Goal: Download file/media: Download file/media

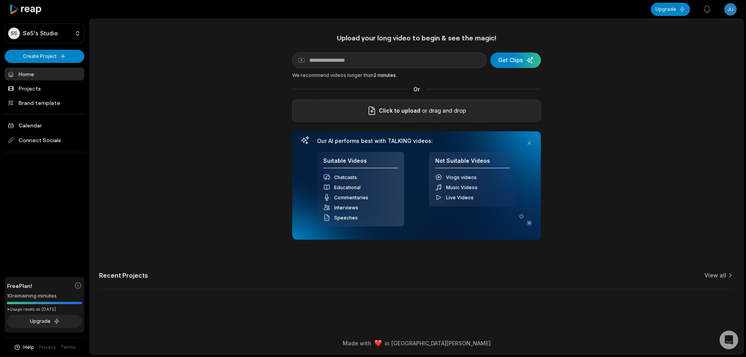
click at [429, 115] on p "or drag and drop" at bounding box center [444, 110] width 46 height 9
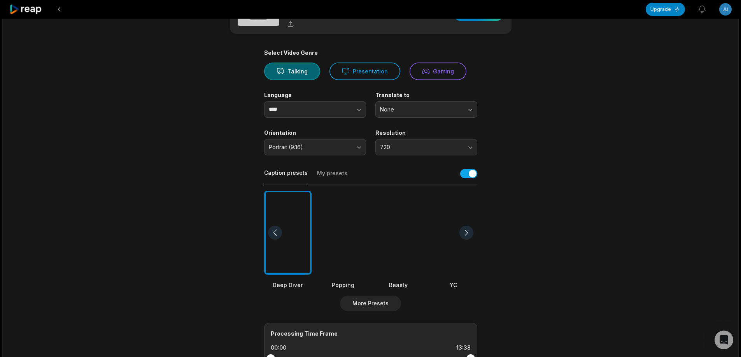
click at [403, 248] on div at bounding box center [397, 233] width 47 height 84
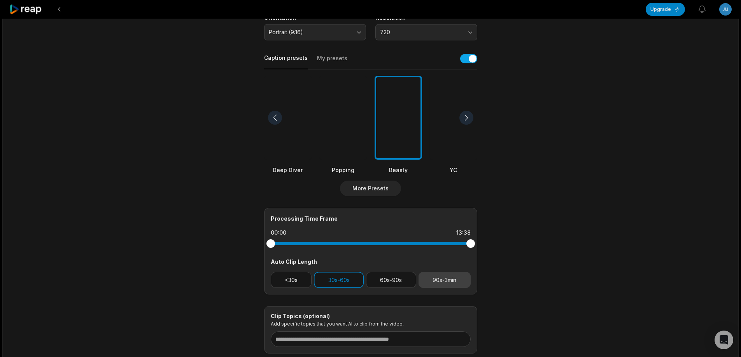
scroll to position [206, 0]
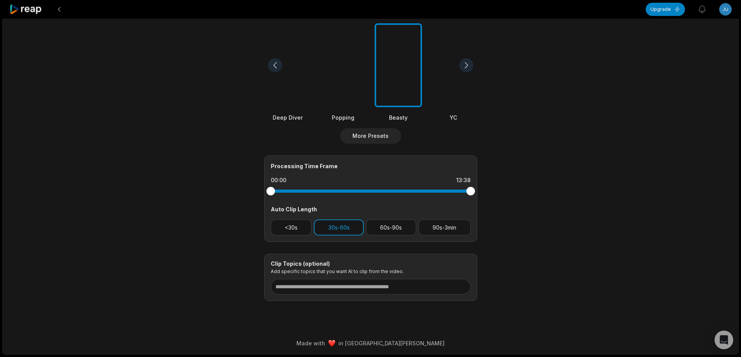
click at [447, 228] on button "90s-3min" at bounding box center [444, 228] width 52 height 16
click at [331, 227] on button "30s-60s" at bounding box center [339, 228] width 50 height 16
drag, startPoint x: 470, startPoint y: 192, endPoint x: 417, endPoint y: 200, distance: 53.6
click at [417, 200] on div "Processing Time Frame 00:00 09:59 Auto Clip Length <30s 30s-60s 60s-90s 90s-3min" at bounding box center [370, 198] width 213 height 87
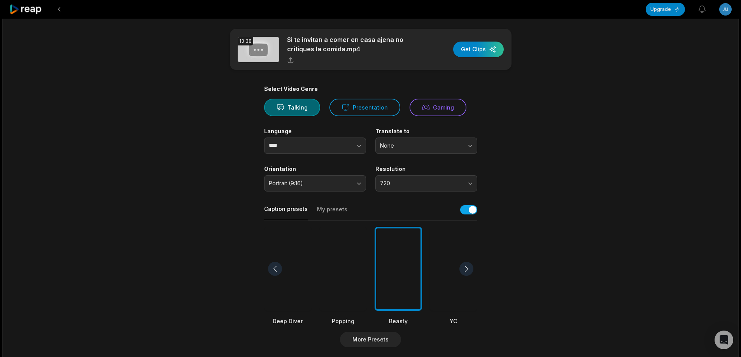
scroll to position [0, 0]
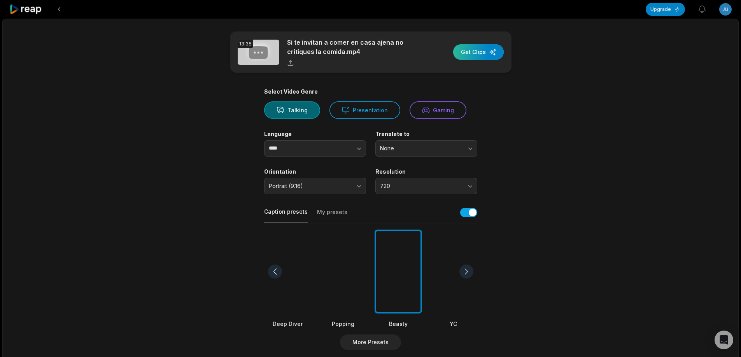
click at [480, 49] on div "button" at bounding box center [478, 52] width 51 height 16
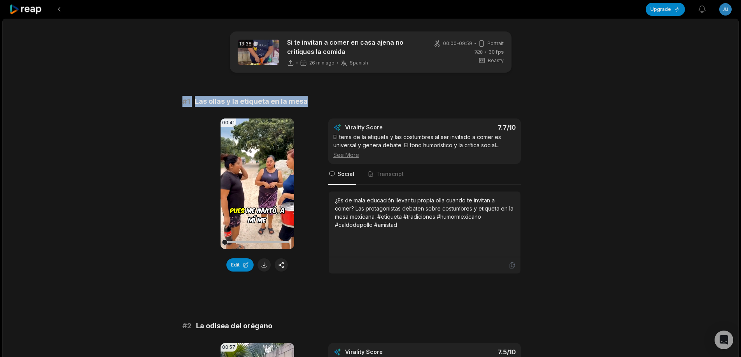
drag, startPoint x: 171, startPoint y: 101, endPoint x: 342, endPoint y: 99, distance: 170.7
copy div "# 1 Las ollas y la etiqueta en la mesa"
click at [260, 264] on button at bounding box center [263, 265] width 13 height 13
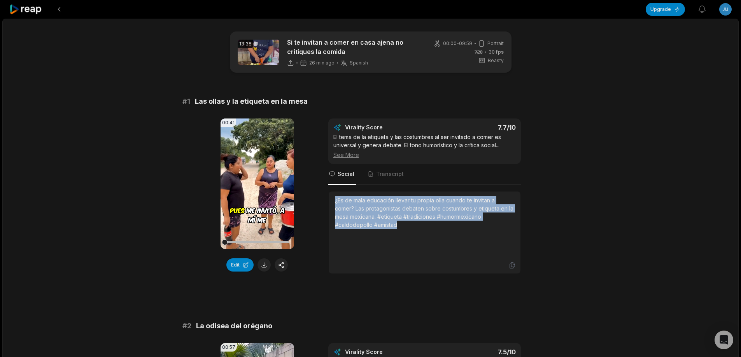
drag, startPoint x: 332, startPoint y: 201, endPoint x: 412, endPoint y: 229, distance: 84.7
click at [412, 229] on div "¿Es de mala educación llevar tu propia olla cuando te invitan a comer? Las prot…" at bounding box center [424, 225] width 192 height 66
copy div "¿Es de mala educación llevar tu propia olla cuando te invitan a comer? Las prot…"
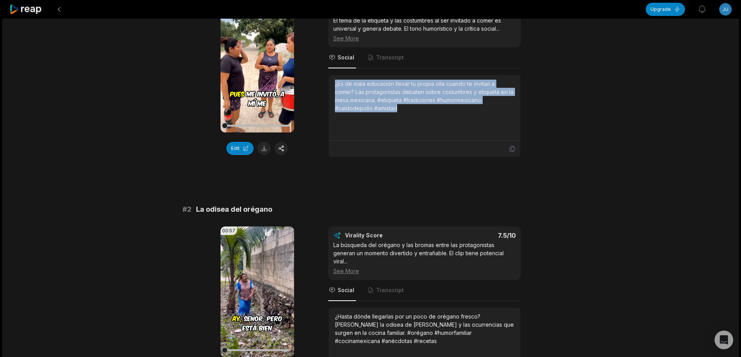
scroll to position [194, 0]
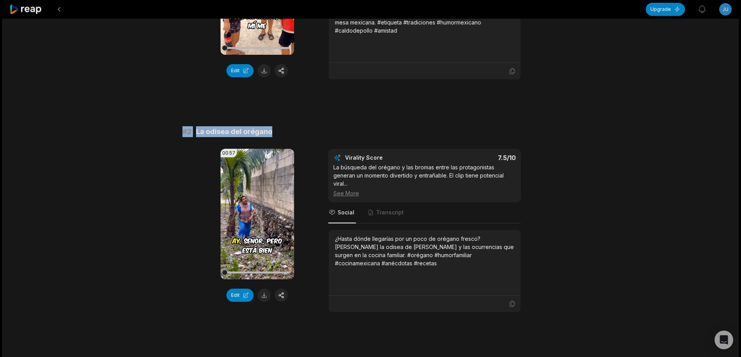
drag, startPoint x: 177, startPoint y: 129, endPoint x: 264, endPoint y: 134, distance: 87.2
copy div "# 2 La odisea del orégano"
click at [266, 294] on button at bounding box center [263, 295] width 13 height 13
drag, startPoint x: 225, startPoint y: 137, endPoint x: 219, endPoint y: 132, distance: 7.4
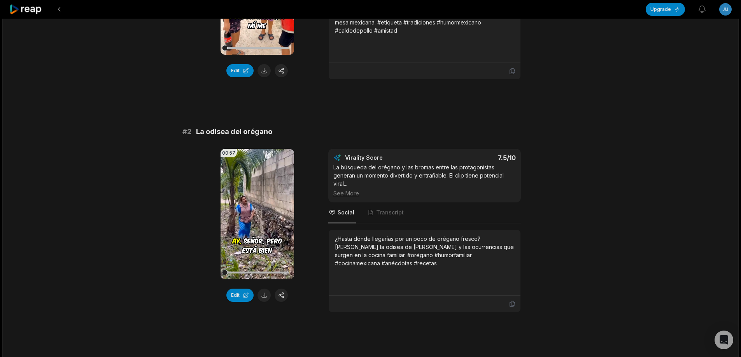
click at [219, 132] on span "La odisea del orégano" at bounding box center [234, 131] width 76 height 11
drag, startPoint x: 283, startPoint y: 132, endPoint x: 53, endPoint y: 128, distance: 230.6
copy div "# 2 La odisea del orégano"
click at [264, 294] on button at bounding box center [263, 295] width 13 height 13
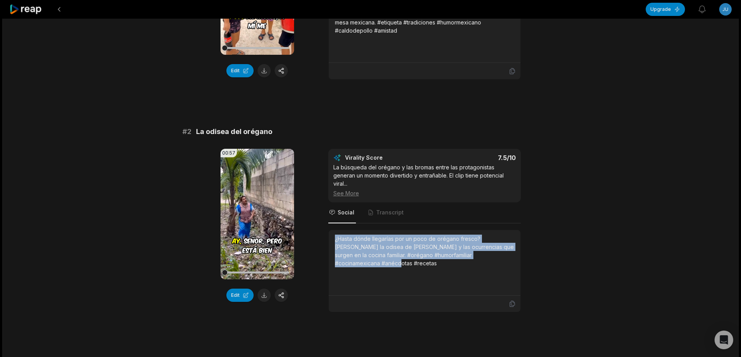
drag, startPoint x: 334, startPoint y: 240, endPoint x: 381, endPoint y: 271, distance: 56.8
click at [381, 271] on div "¿Hasta dónde llegarías por un poco de orégano fresco? [PERSON_NAME] la odisea d…" at bounding box center [424, 263] width 192 height 66
copy div "¿Hasta dónde llegarías por un poco de orégano fresco? [PERSON_NAME] la odisea d…"
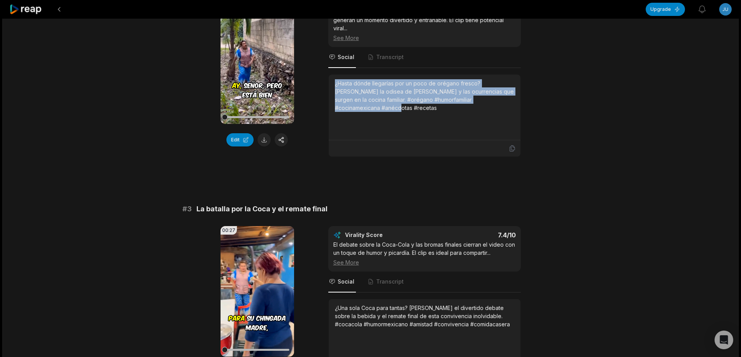
scroll to position [389, 0]
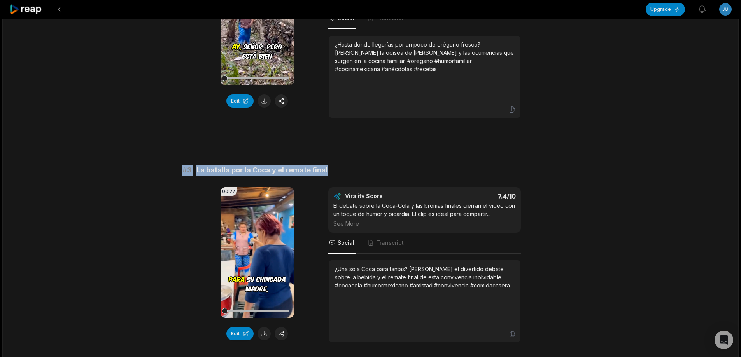
drag, startPoint x: 329, startPoint y: 171, endPoint x: 162, endPoint y: 168, distance: 166.4
copy div "# 3 La batalla por la Coca y el remate final"
click at [264, 334] on button at bounding box center [263, 333] width 13 height 13
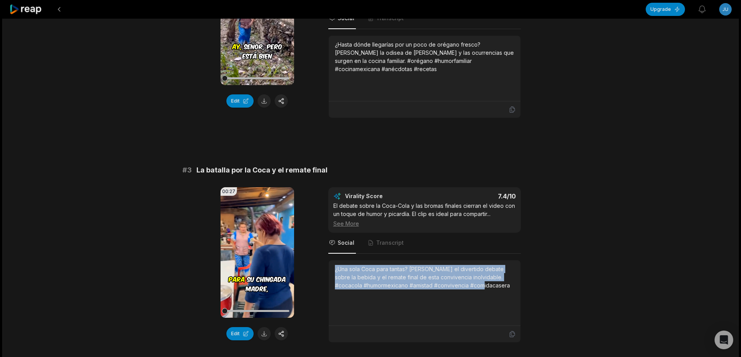
drag, startPoint x: 334, startPoint y: 269, endPoint x: 520, endPoint y: 283, distance: 187.1
click at [544, 295] on div "00:27 Your browser does not support mp4 format. Edit Virality Score 7.4 /10 El …" at bounding box center [370, 264] width 376 height 155
copy div "¿Una sola Coca para tantas? [PERSON_NAME] el divertido debate sobre la bebida y…"
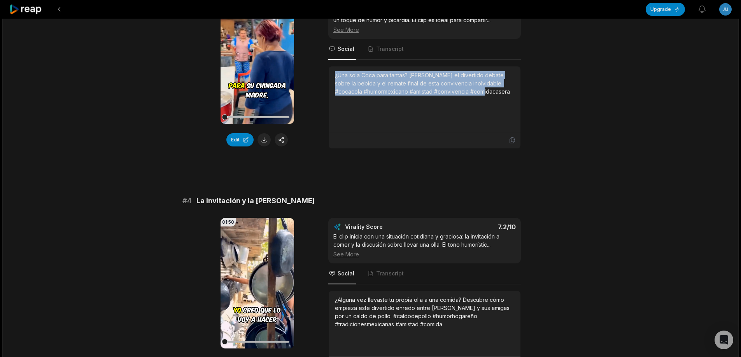
scroll to position [622, 0]
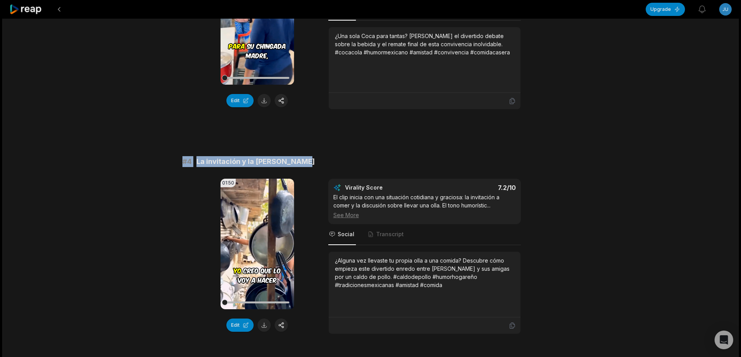
drag, startPoint x: 174, startPoint y: 162, endPoint x: 313, endPoint y: 167, distance: 138.9
click at [313, 167] on div "13:38 Si te invitan a comer en casa ajena no critiques la comida 26 min ago Spa…" at bounding box center [370, 343] width 736 height 1893
copy div "# 4 La invitación y la olla gigante"
click at [265, 324] on button at bounding box center [263, 325] width 13 height 13
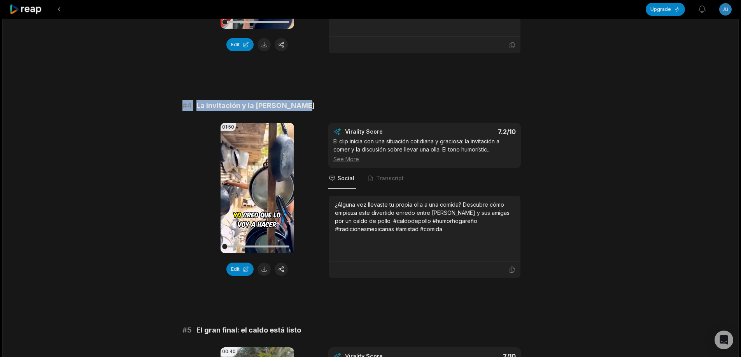
scroll to position [739, 0]
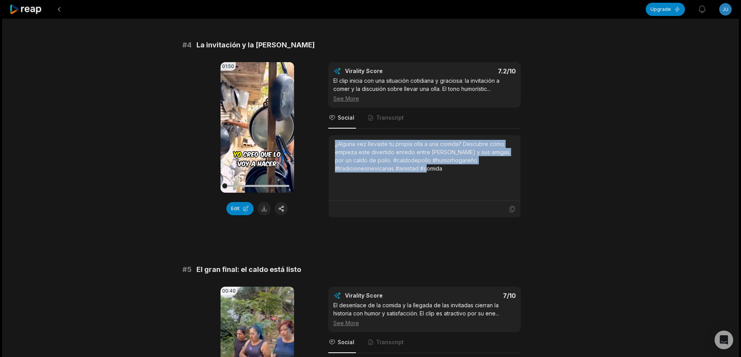
drag, startPoint x: 334, startPoint y: 143, endPoint x: 466, endPoint y: 172, distance: 135.8
click at [466, 172] on div "¿Alguna vez llevaste tu propia olla a una comida? Descubre cómo empieza este di…" at bounding box center [424, 168] width 192 height 66
copy div "¿Alguna vez llevaste tu propia olla a una comida? Descubre cómo empieza este di…"
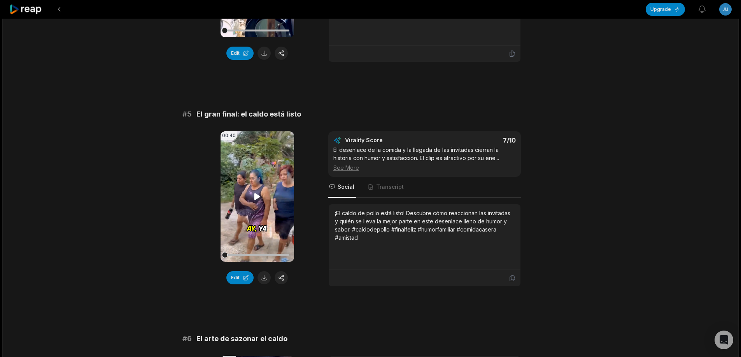
scroll to position [816, 0]
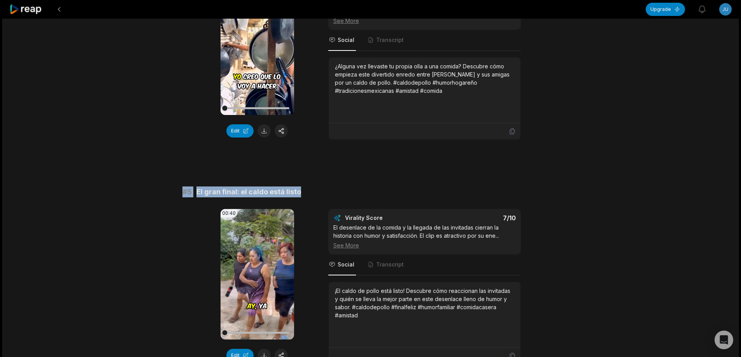
drag, startPoint x: 176, startPoint y: 191, endPoint x: 307, endPoint y: 192, distance: 131.4
click at [307, 192] on div "13:38 Si te invitan a comer en casa ajena no critiques la comida 26 min ago Spa…" at bounding box center [370, 148] width 736 height 1893
copy div "# 5 El gran final: el caldo está listo"
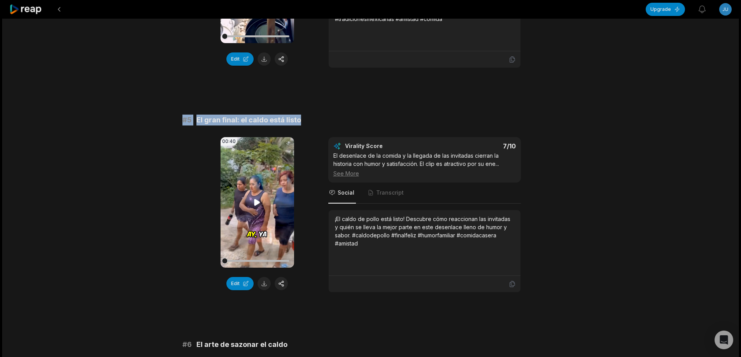
scroll to position [894, 0]
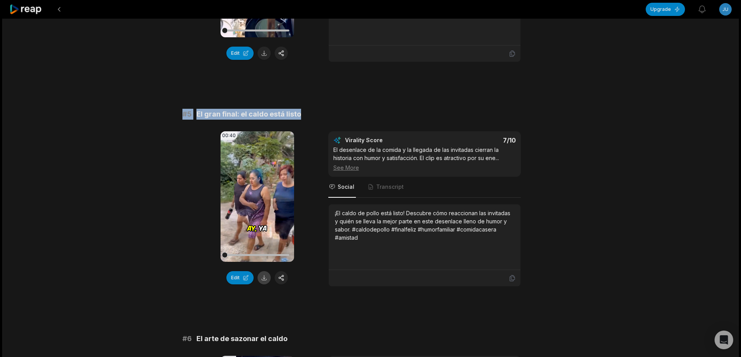
click at [263, 279] on button at bounding box center [263, 277] width 13 height 13
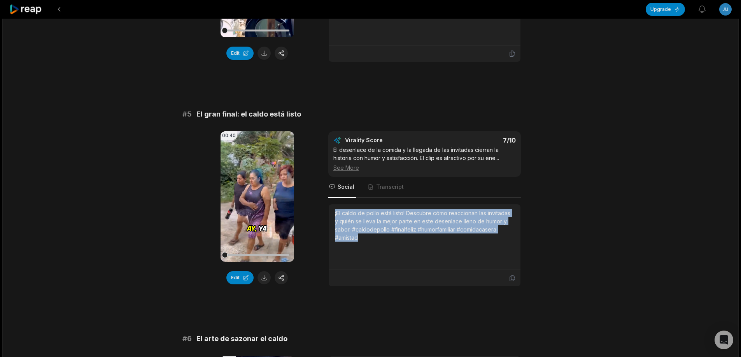
drag, startPoint x: 332, startPoint y: 211, endPoint x: 363, endPoint y: 235, distance: 39.1
click at [363, 235] on div "¡El caldo de pollo está listo! Descubre cómo reaccionan las invitadas y quién s…" at bounding box center [424, 237] width 192 height 66
copy div "¡El caldo de pollo está listo! Descubre cómo reaccionan las invitadas y quién s…"
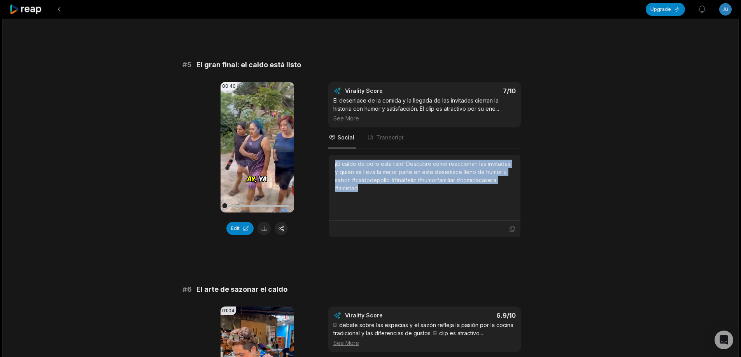
scroll to position [1011, 0]
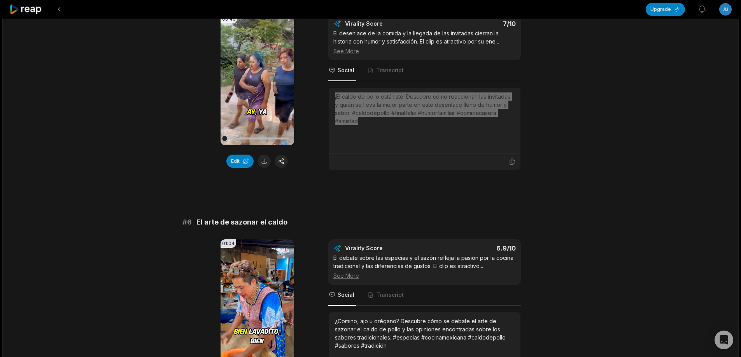
scroll to position [1011, 0]
